Goal: Task Accomplishment & Management: Manage account settings

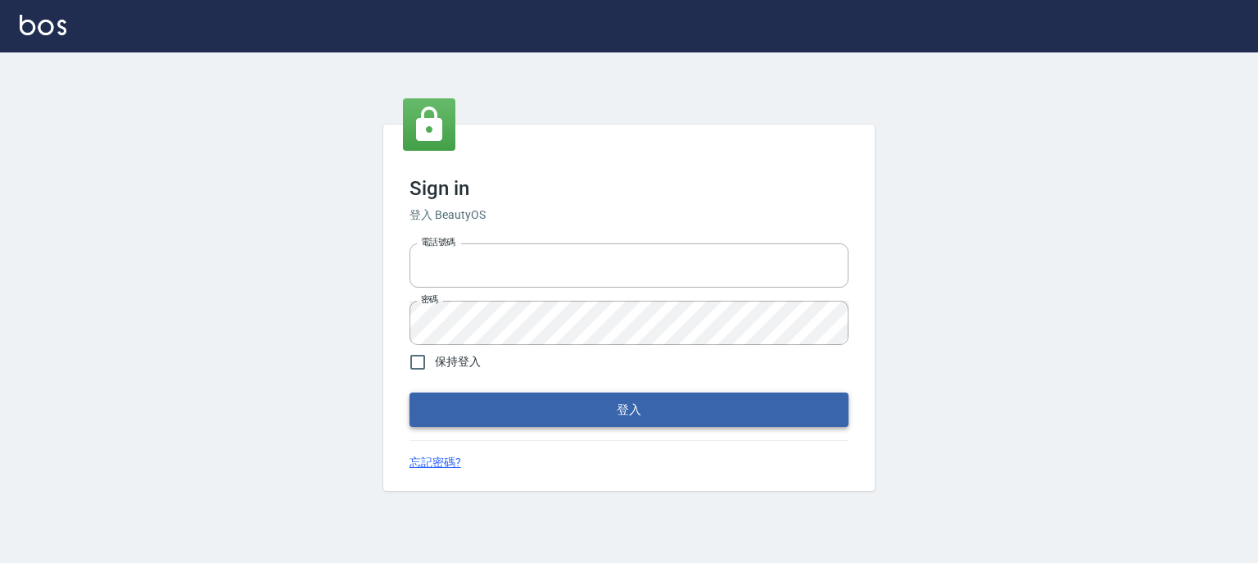
type input "0952331713"
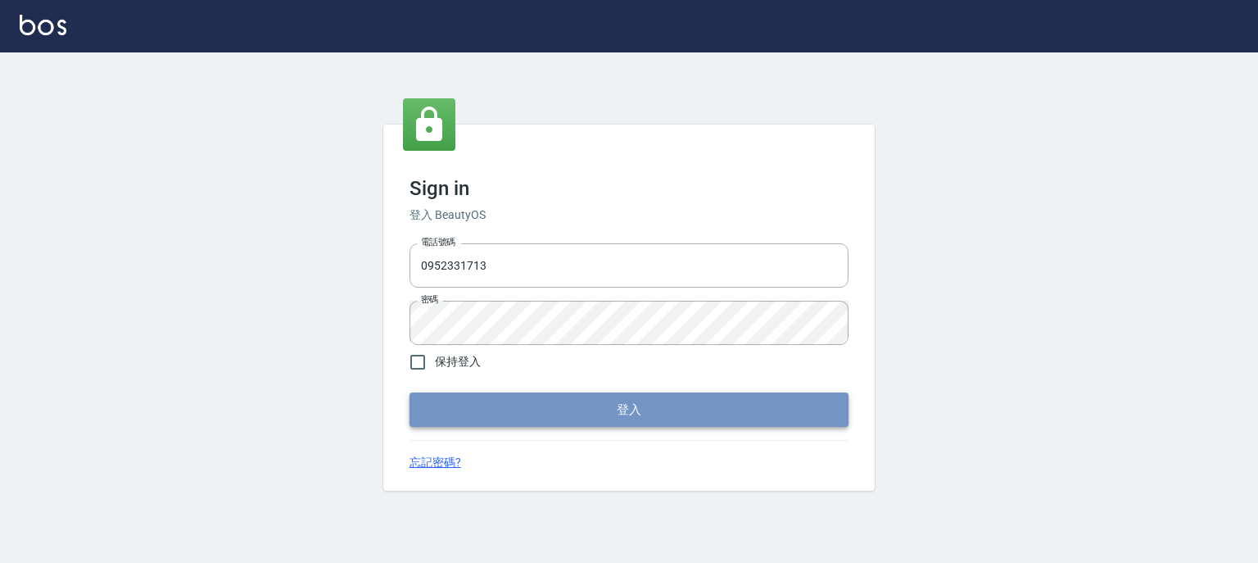
click at [574, 409] on button "登入" at bounding box center [629, 409] width 439 height 34
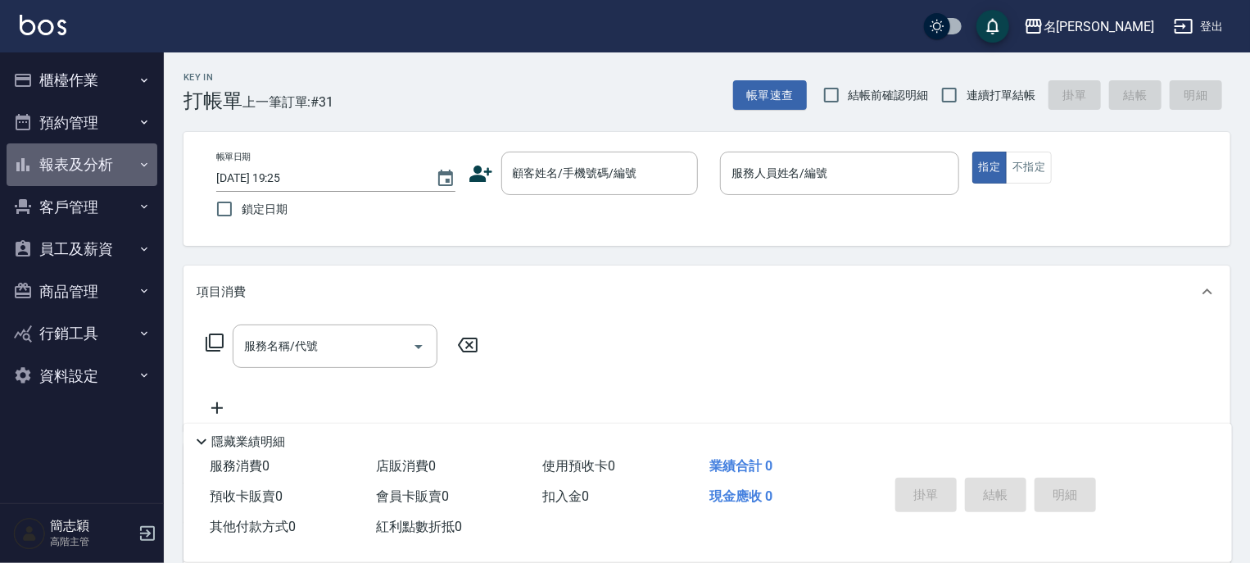
click at [143, 161] on icon "button" at bounding box center [144, 164] width 13 height 13
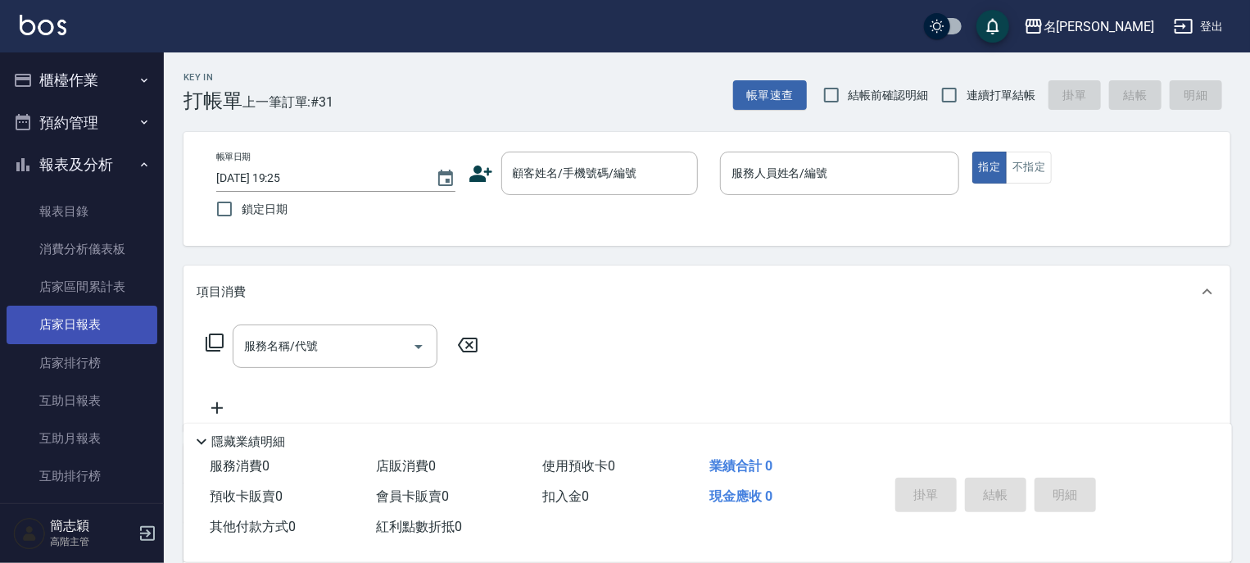
click at [70, 318] on link "店家日報表" at bounding box center [82, 325] width 151 height 38
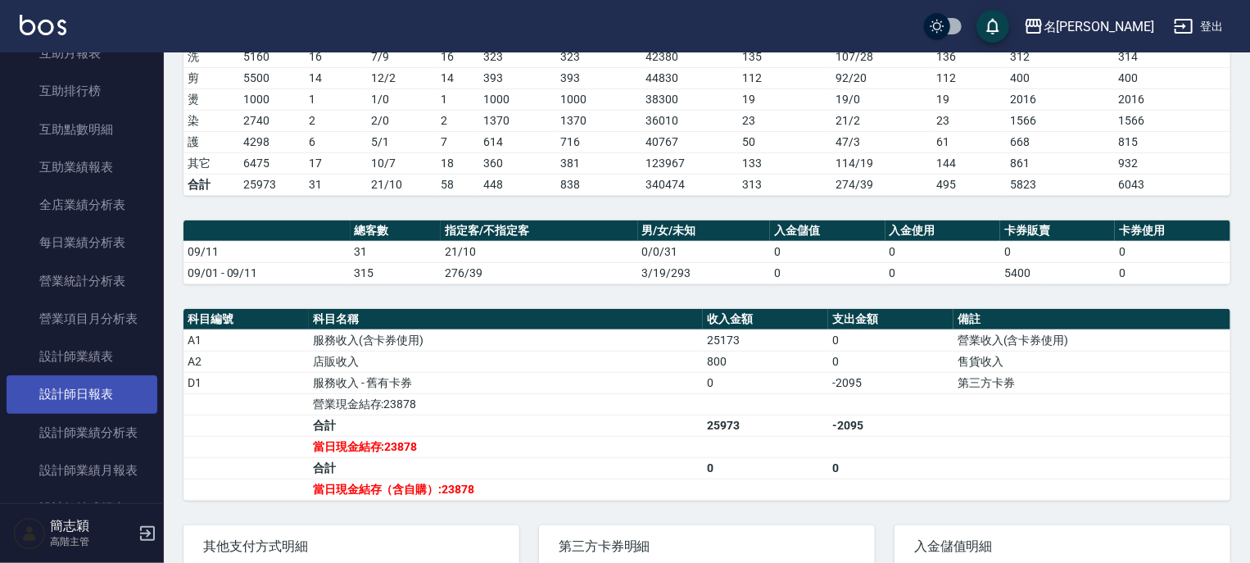
scroll to position [393, 0]
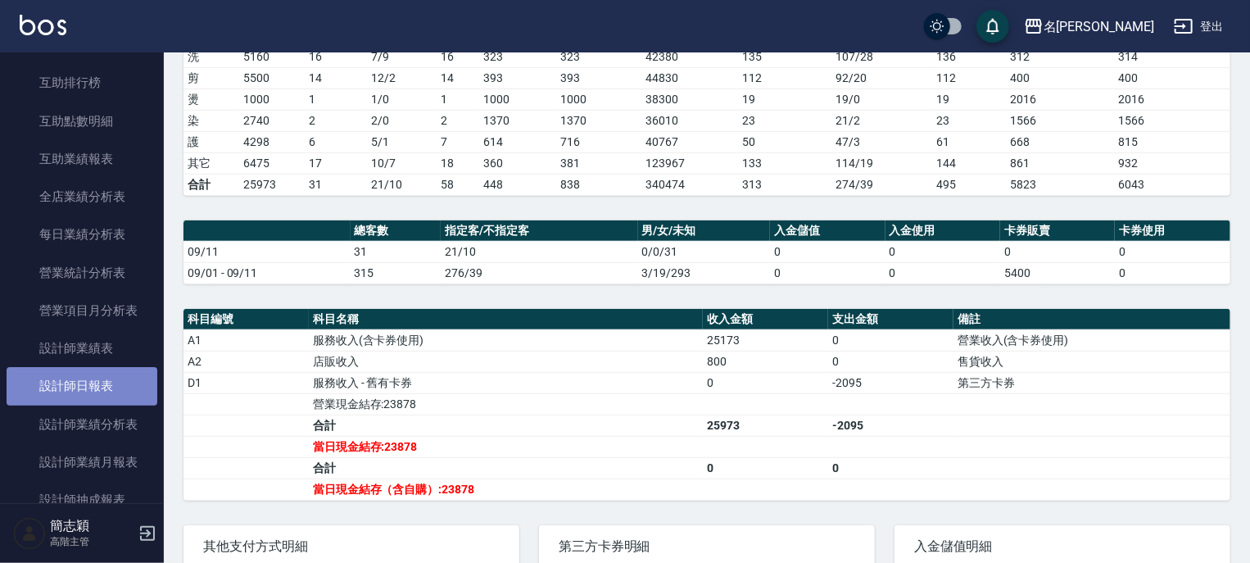
click at [92, 387] on link "設計師日報表" at bounding box center [82, 386] width 151 height 38
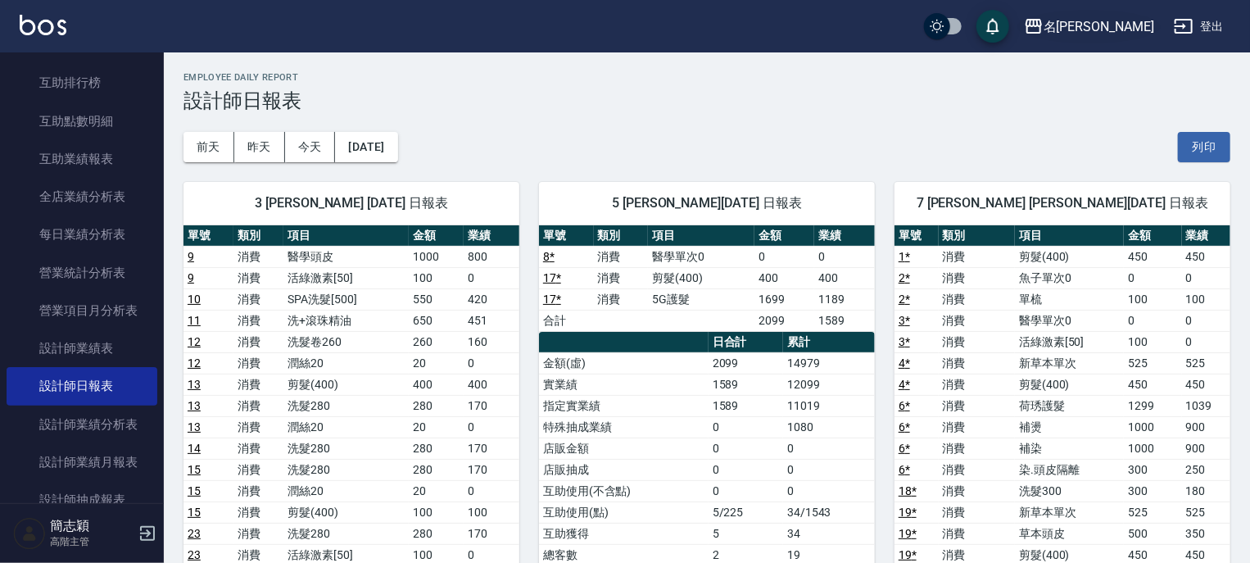
click at [1042, 25] on icon "button" at bounding box center [1034, 26] width 16 height 15
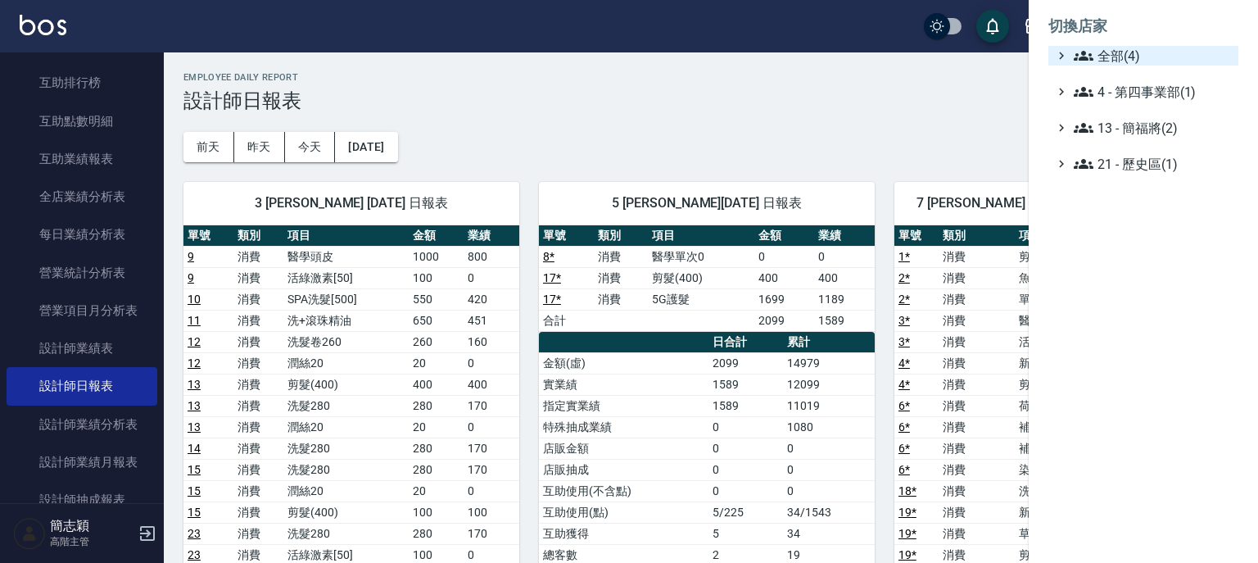
click at [1085, 48] on icon at bounding box center [1084, 56] width 20 height 20
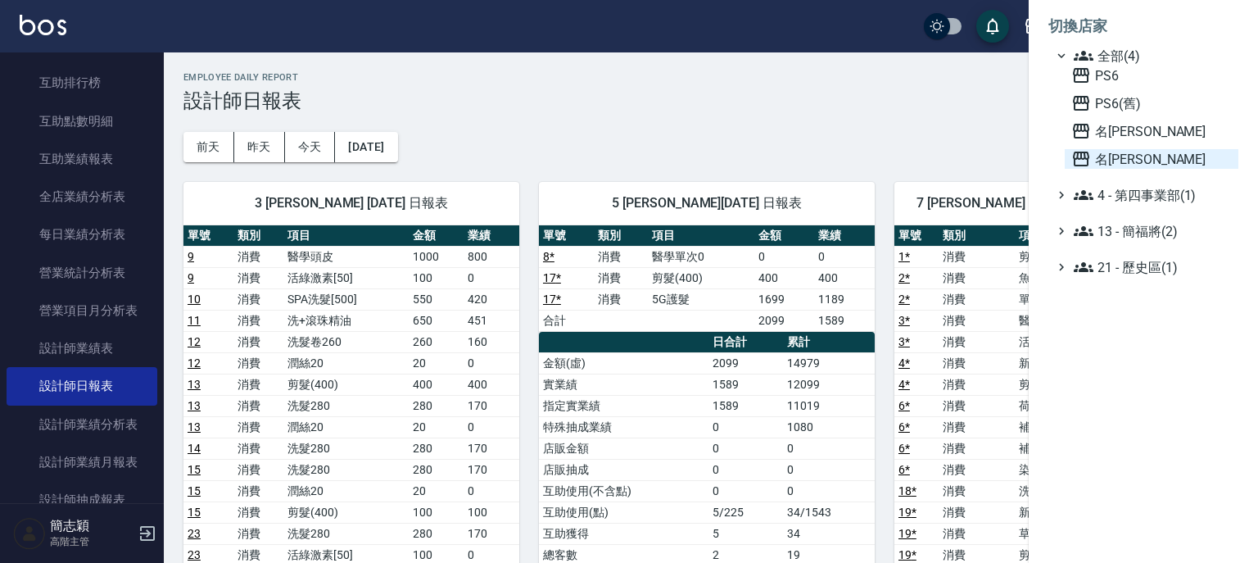
click at [1081, 157] on icon at bounding box center [1081, 159] width 16 height 15
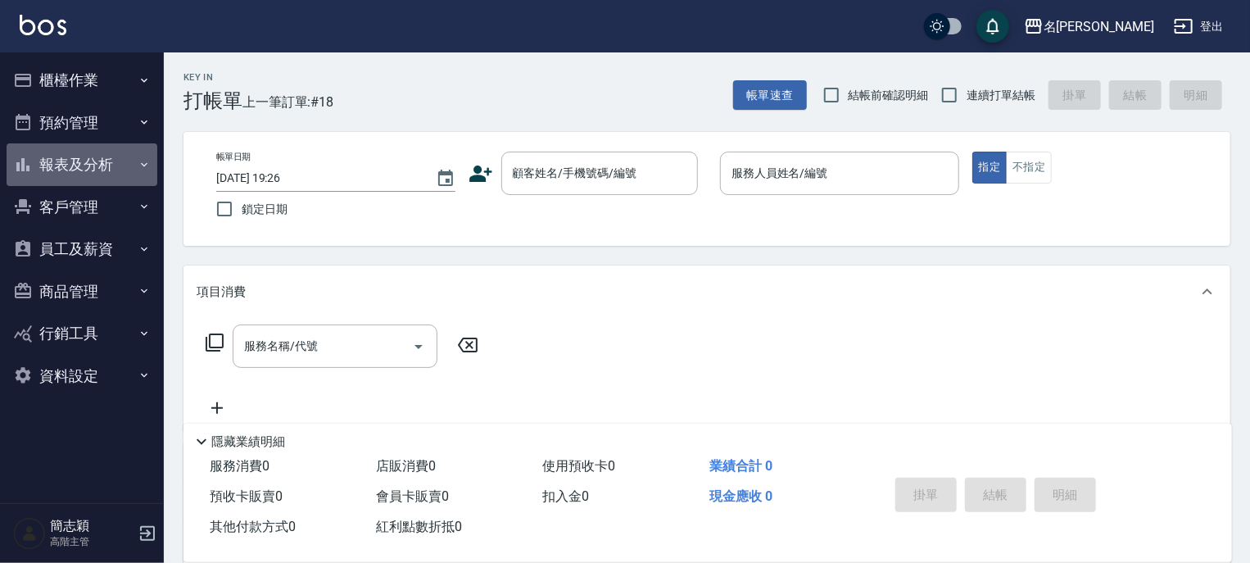
click at [145, 162] on icon "button" at bounding box center [144, 164] width 13 height 13
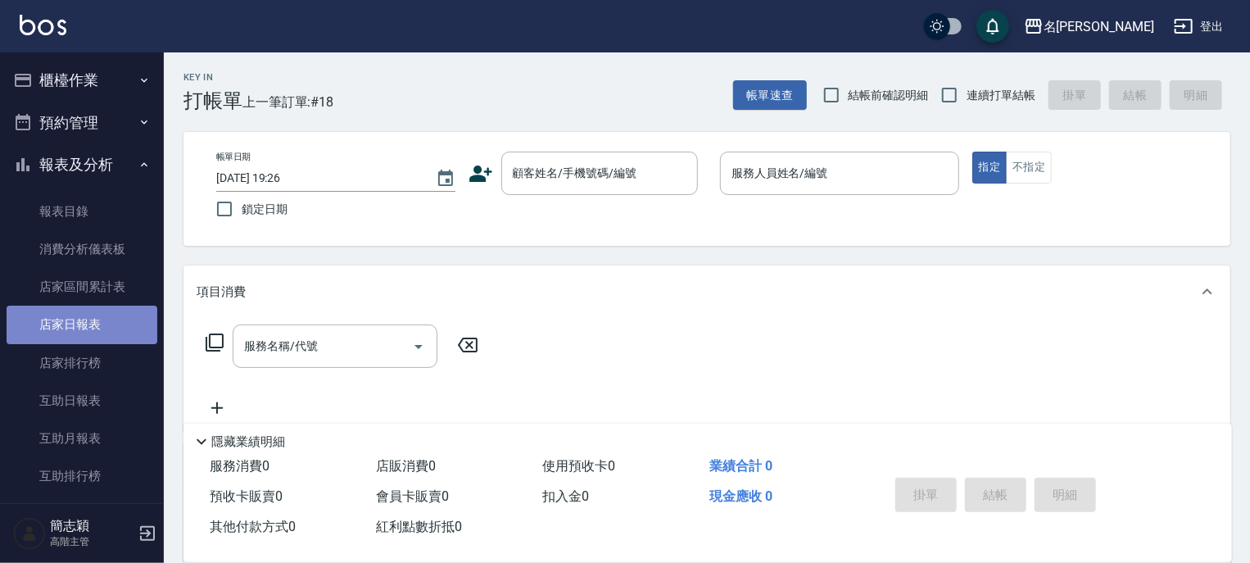
click at [88, 327] on link "店家日報表" at bounding box center [82, 325] width 151 height 38
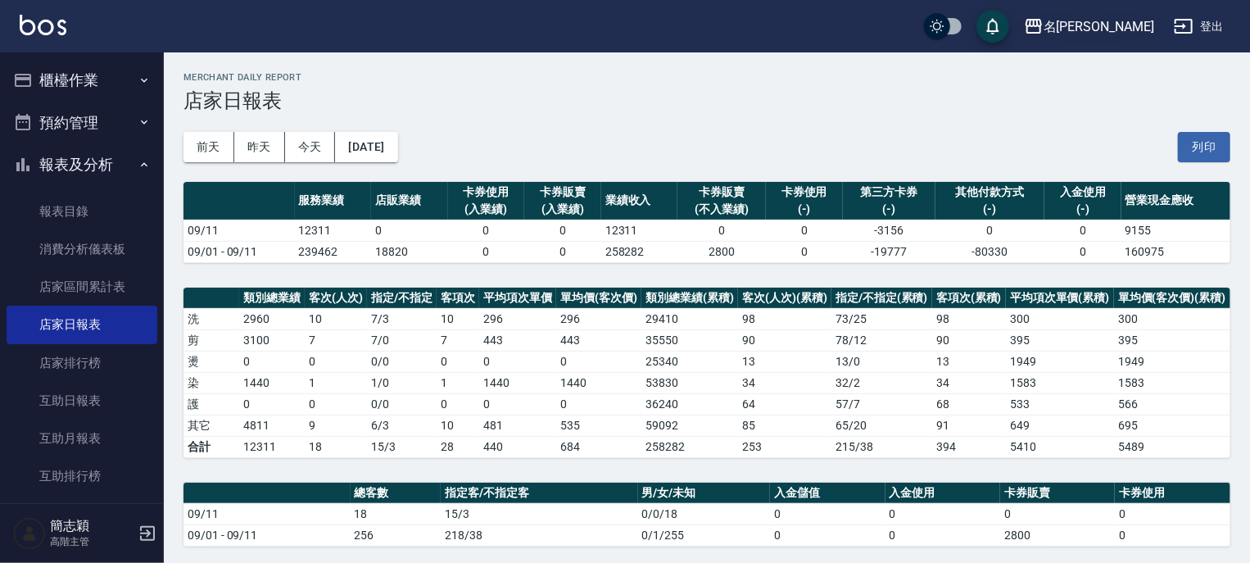
click at [1044, 23] on icon "button" at bounding box center [1034, 26] width 20 height 20
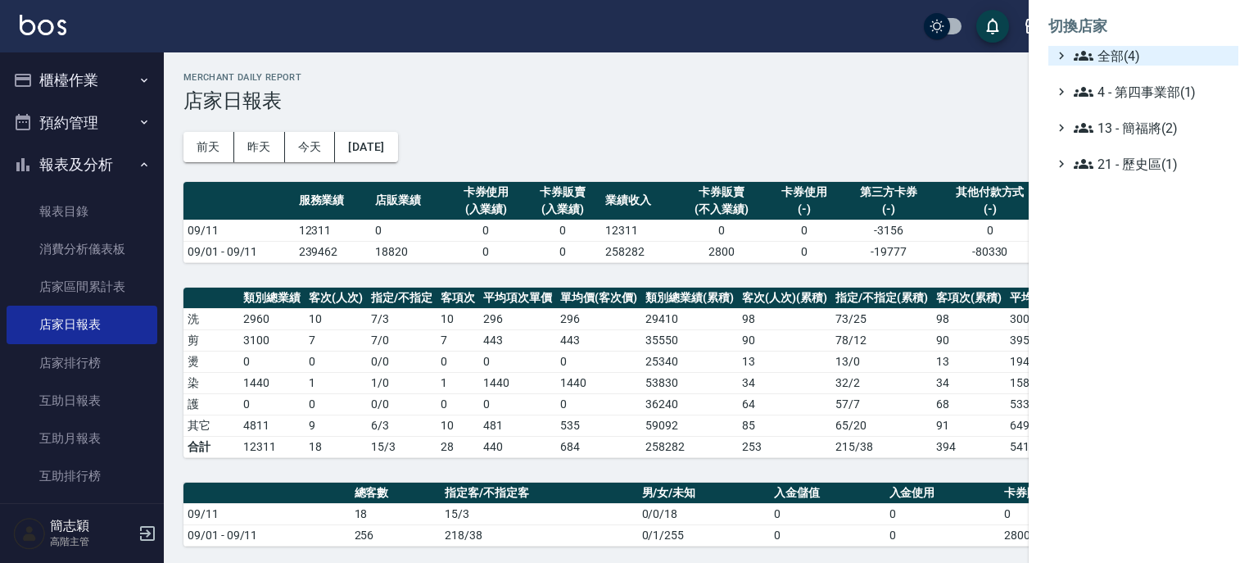
click at [1082, 46] on icon at bounding box center [1084, 56] width 20 height 20
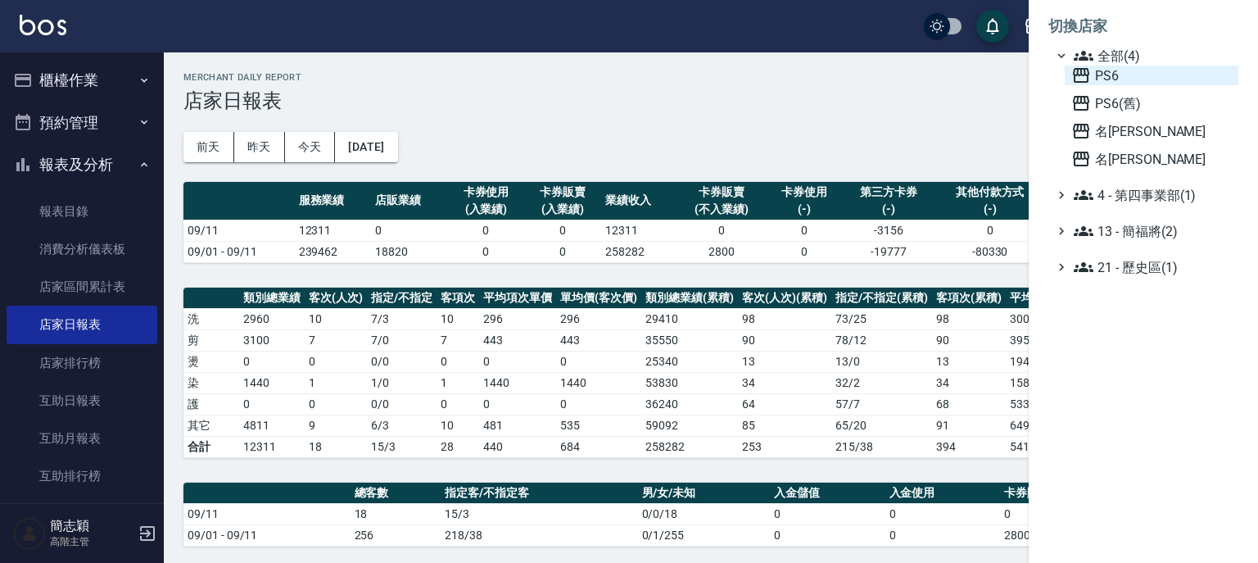
click at [1078, 73] on icon at bounding box center [1081, 75] width 16 height 15
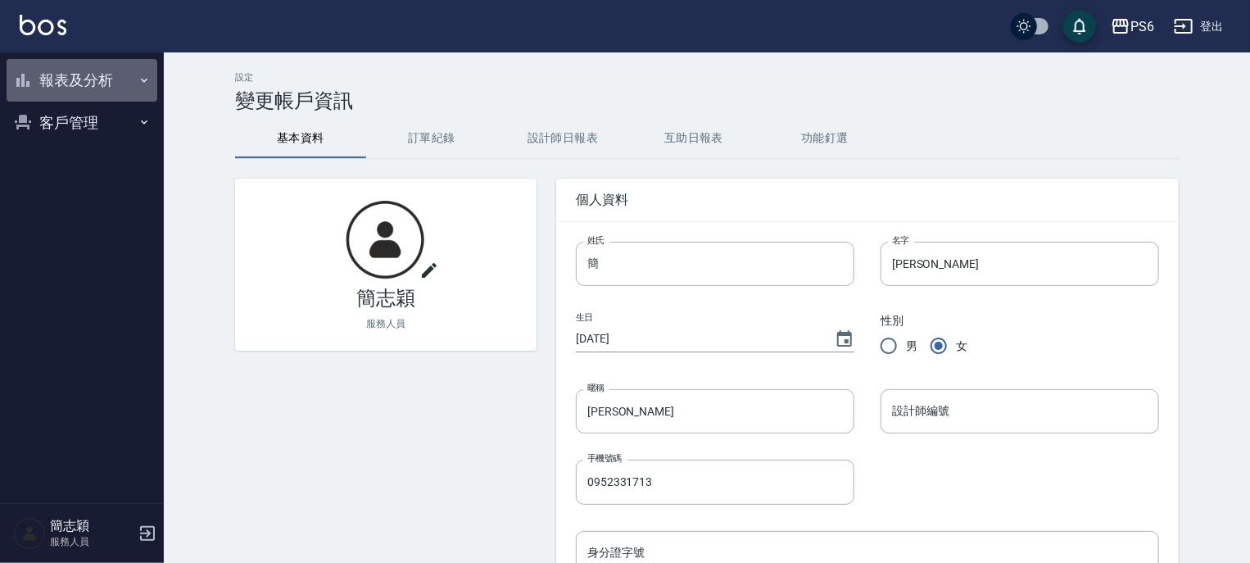
click at [141, 79] on icon "button" at bounding box center [144, 80] width 13 height 13
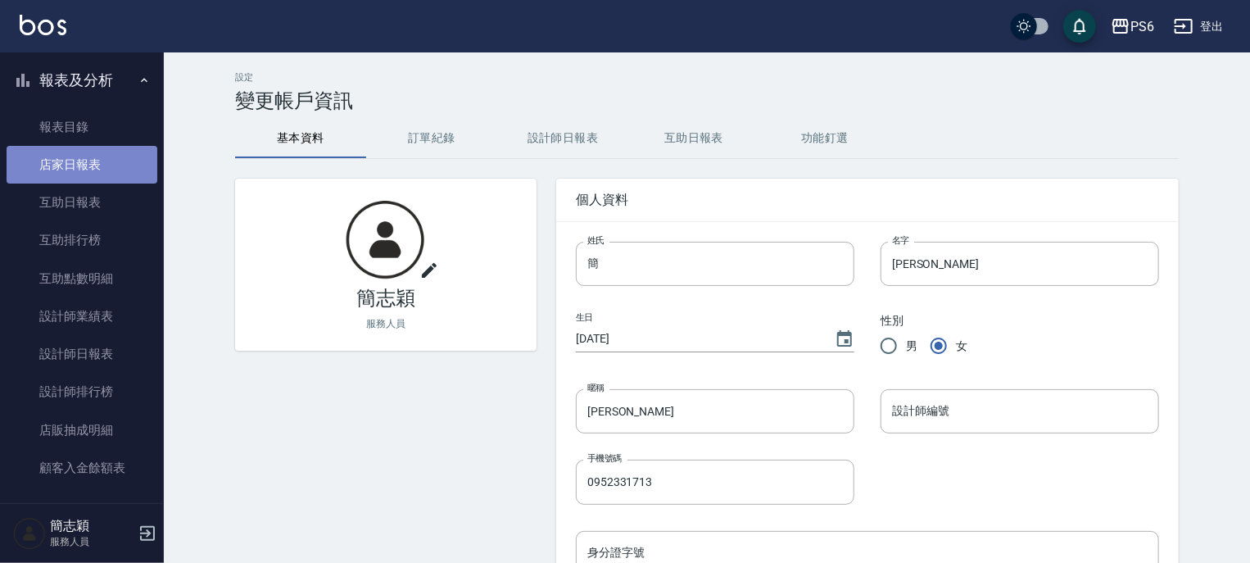
click at [82, 166] on link "店家日報表" at bounding box center [82, 165] width 151 height 38
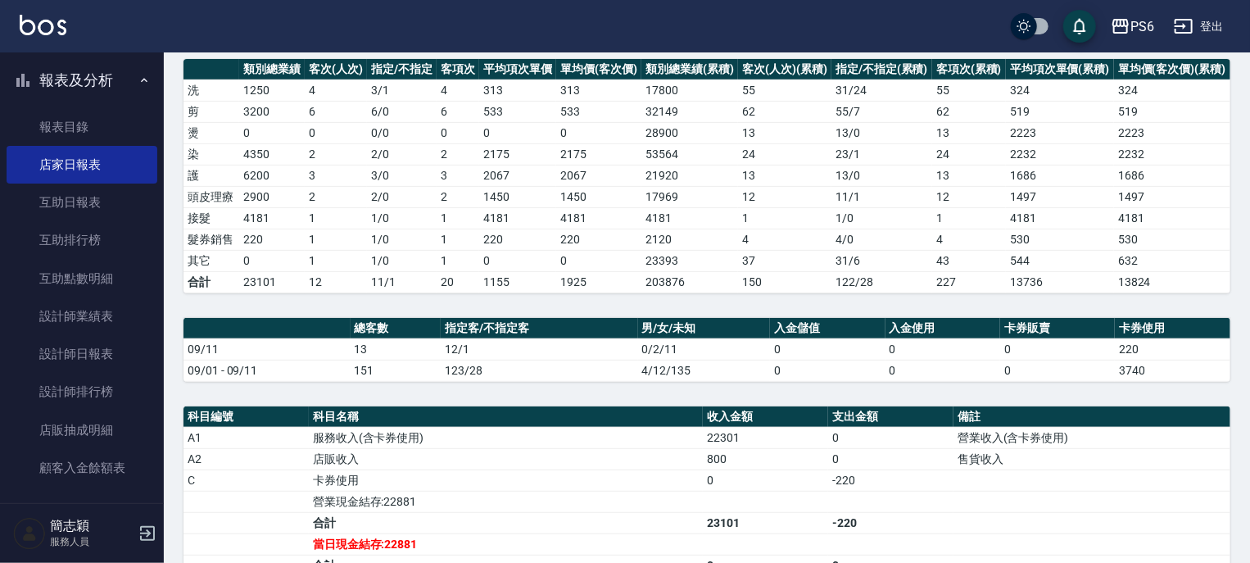
scroll to position [262, 0]
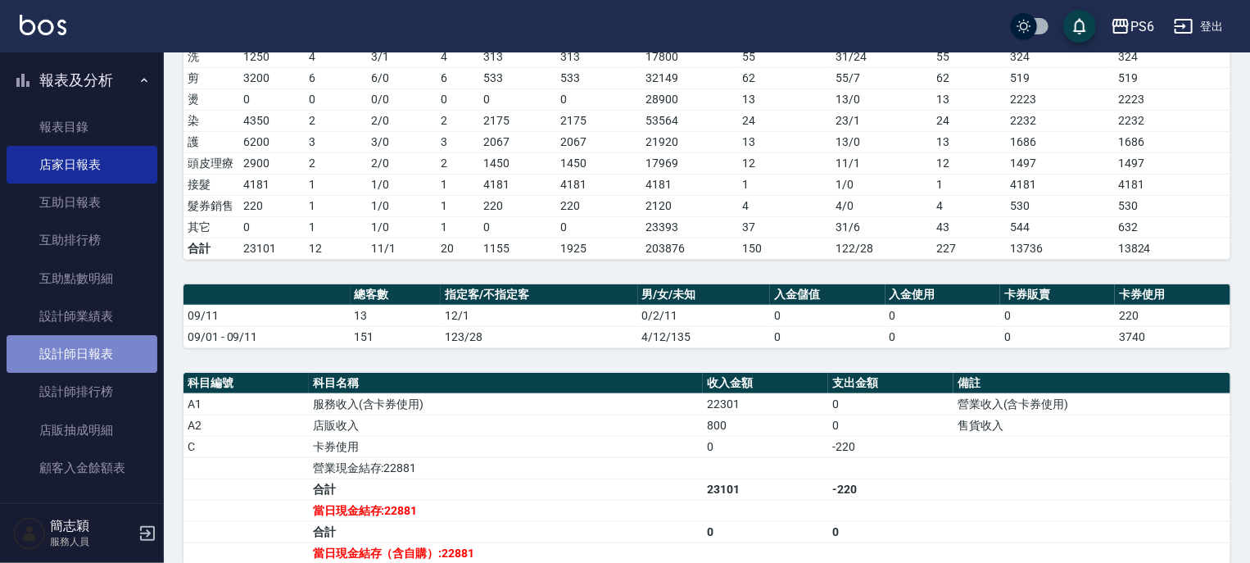
click at [94, 354] on link "設計師日報表" at bounding box center [82, 354] width 151 height 38
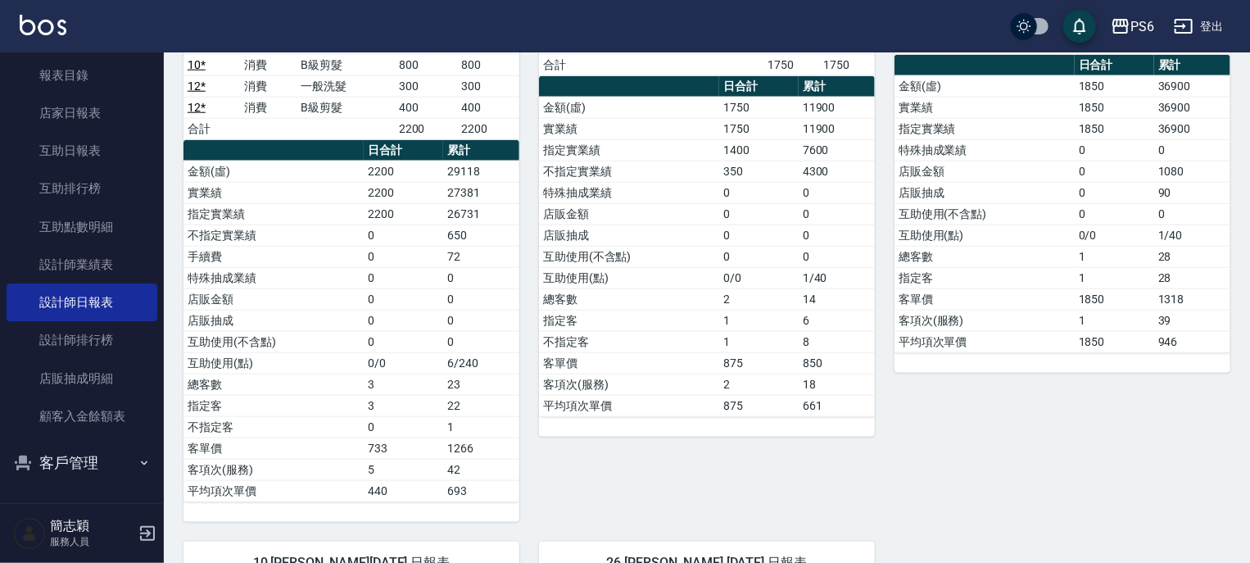
scroll to position [823, 0]
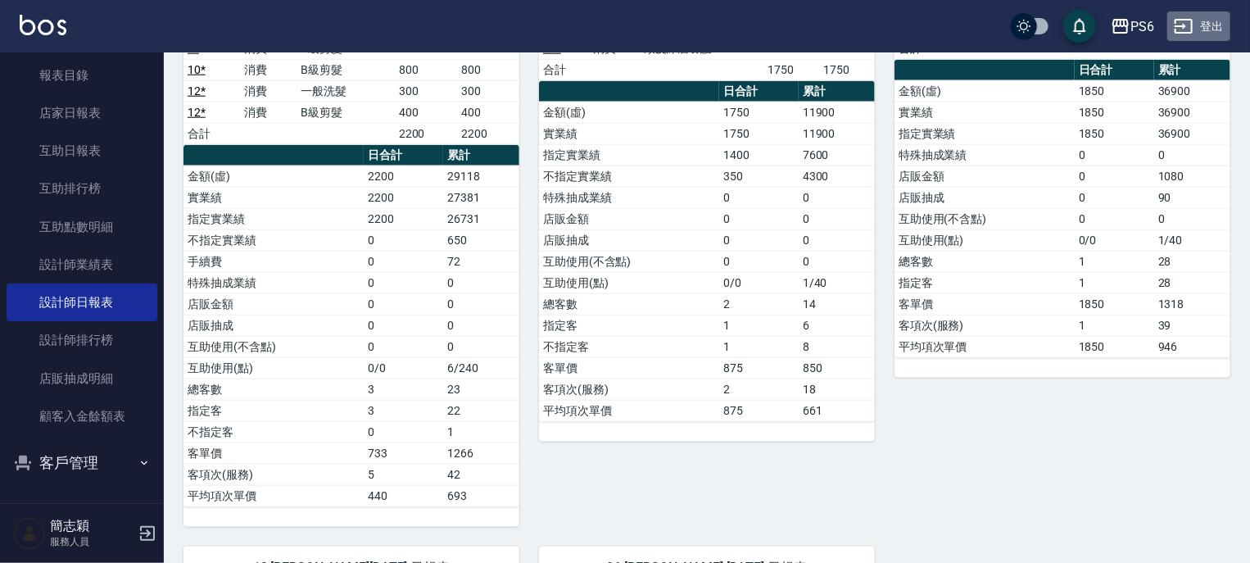
click at [1206, 25] on button "登出" at bounding box center [1198, 26] width 63 height 30
